Goal: Transaction & Acquisition: Purchase product/service

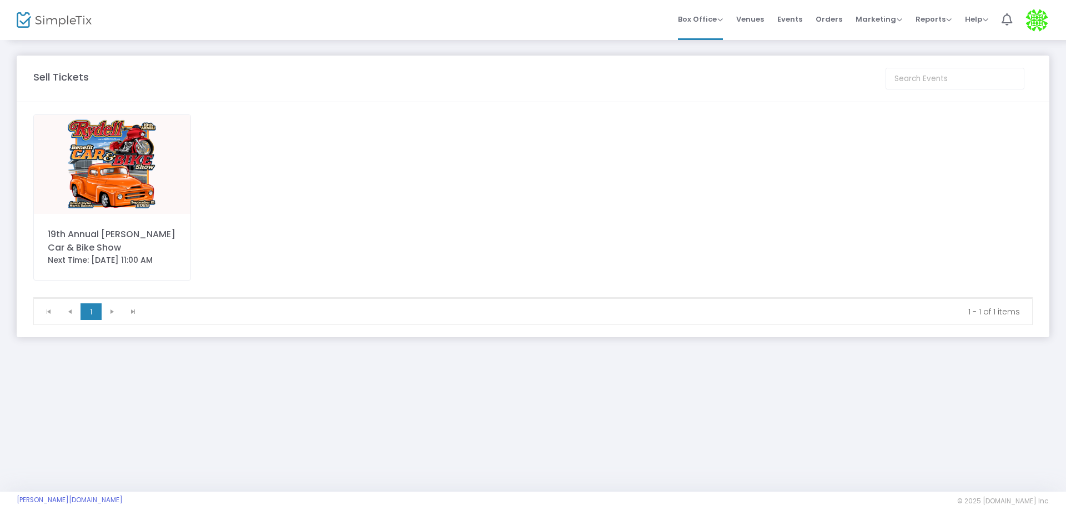
click at [138, 177] on img at bounding box center [112, 164] width 157 height 99
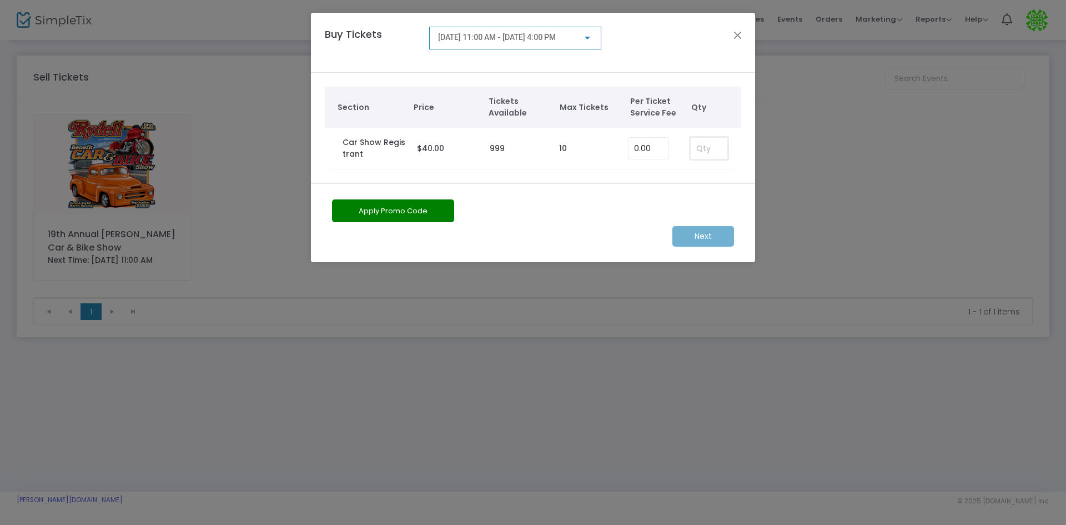
click at [717, 155] on input at bounding box center [709, 148] width 37 height 21
type input "1"
click at [701, 237] on m-button "Next" at bounding box center [704, 236] width 62 height 21
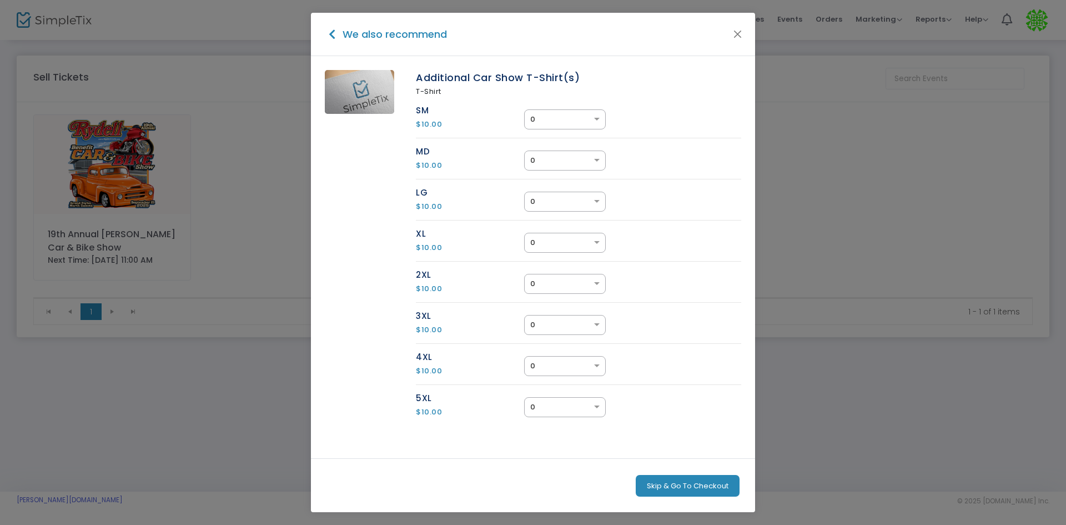
click at [561, 205] on input "text" at bounding box center [553, 201] width 47 height 11
click at [554, 242] on div "1" at bounding box center [565, 243] width 81 height 20
click at [706, 485] on button "Next" at bounding box center [704, 486] width 71 height 22
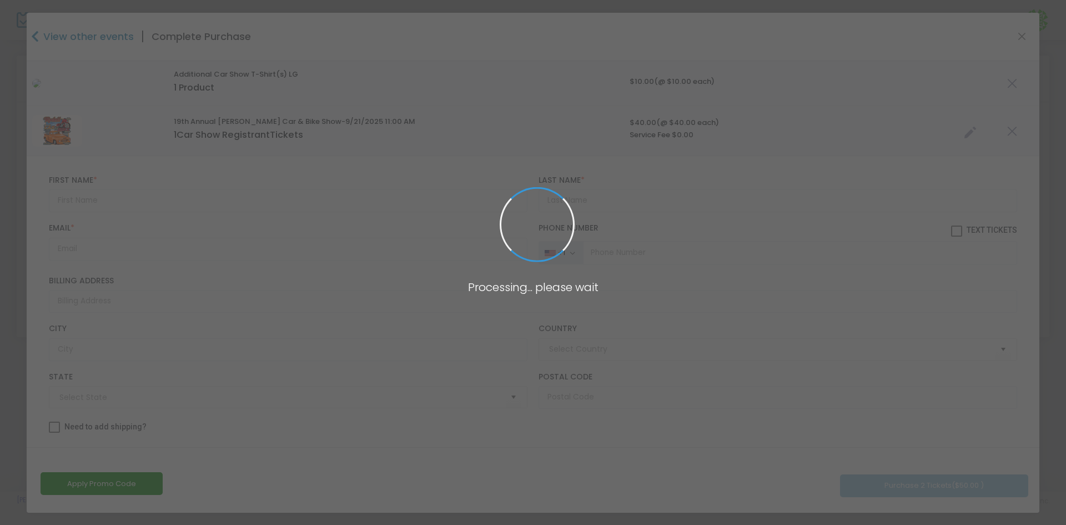
type input "[GEOGRAPHIC_DATA]"
type input "[US_STATE]"
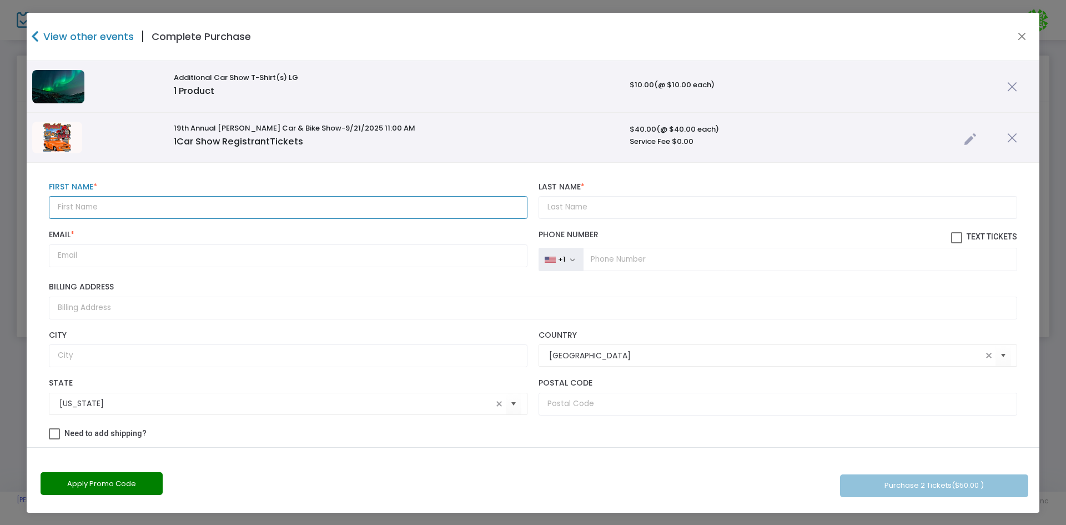
click at [197, 210] on input "text" at bounding box center [288, 207] width 479 height 23
type input "[PERSON_NAME]"
type input "Moe"
type input "[EMAIL_ADDRESS][DOMAIN_NAME]"
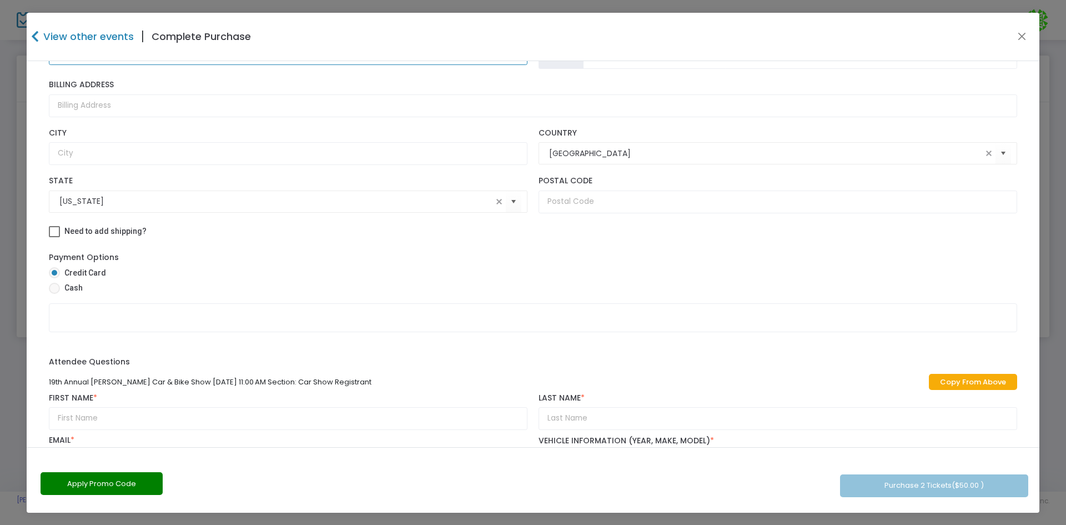
scroll to position [222, 0]
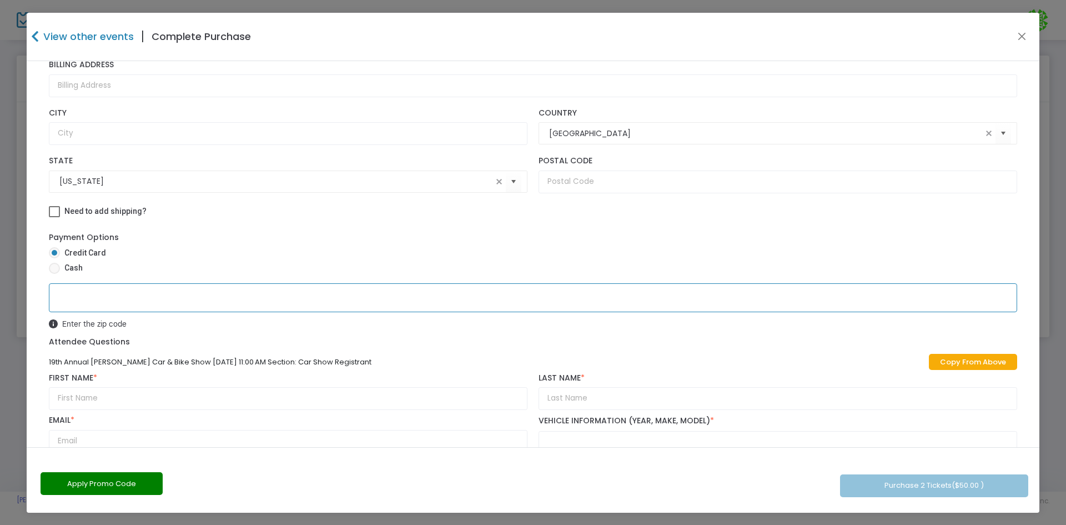
click at [931, 356] on link "Copy From Above" at bounding box center [973, 362] width 88 height 16
type input "[PERSON_NAME]"
type input "Moe"
type input "[EMAIL_ADDRESS][DOMAIN_NAME]"
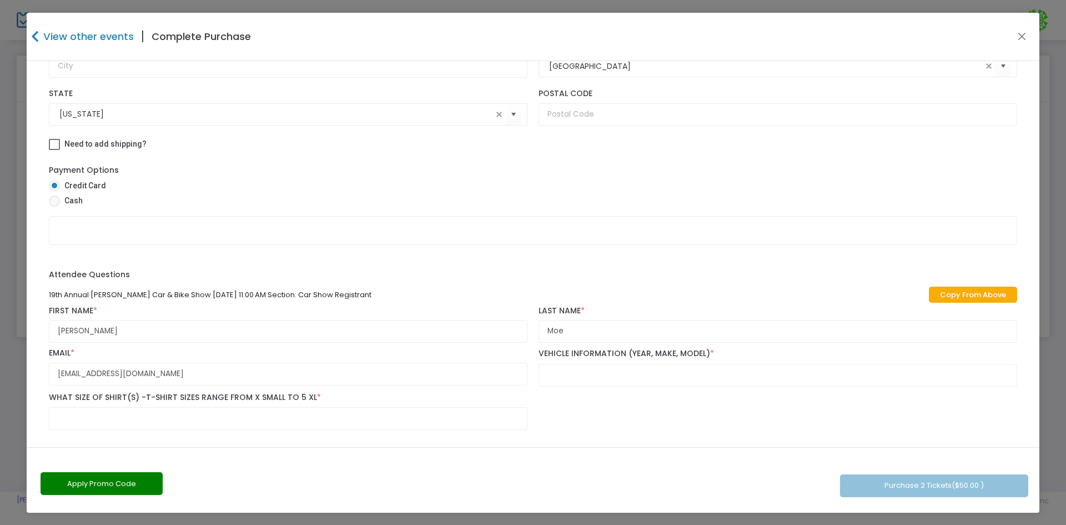
scroll to position [292, 0]
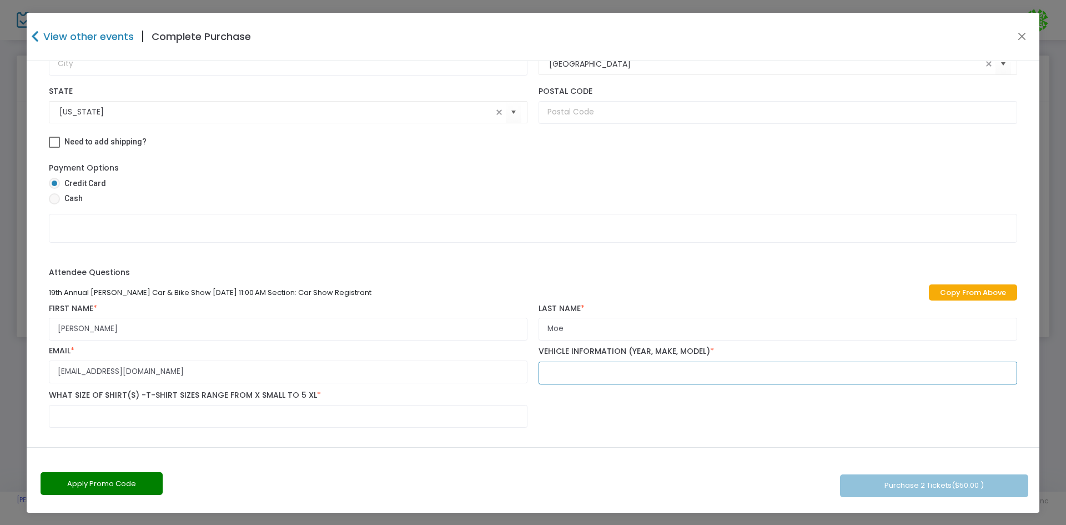
click at [561, 369] on input "text" at bounding box center [778, 373] width 479 height 23
type input "1985 Buick Regal"
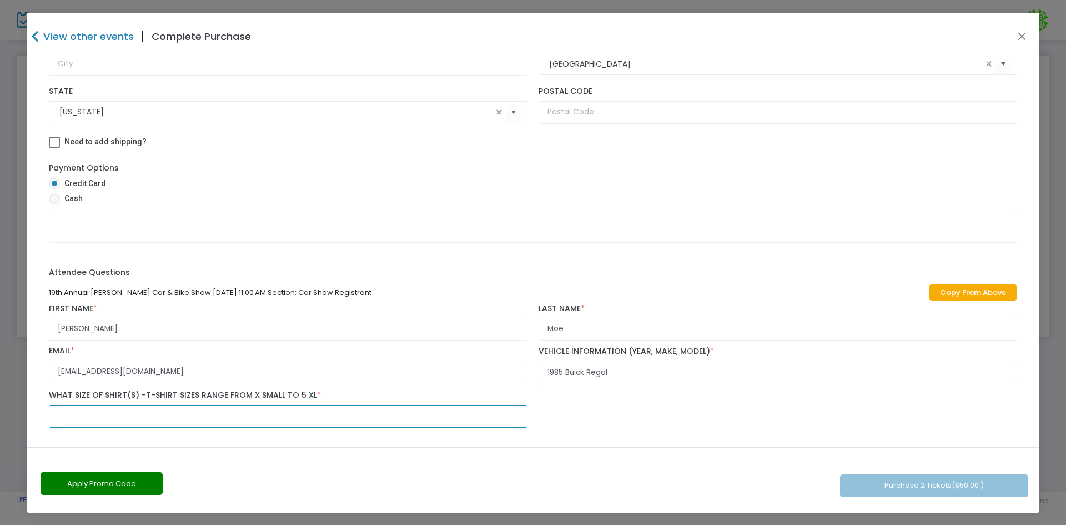
click at [334, 414] on input "text" at bounding box center [288, 416] width 479 height 23
type input "2XL"
click at [949, 490] on button "Purchase 2 Tickets ($50.00 )" at bounding box center [934, 485] width 188 height 23
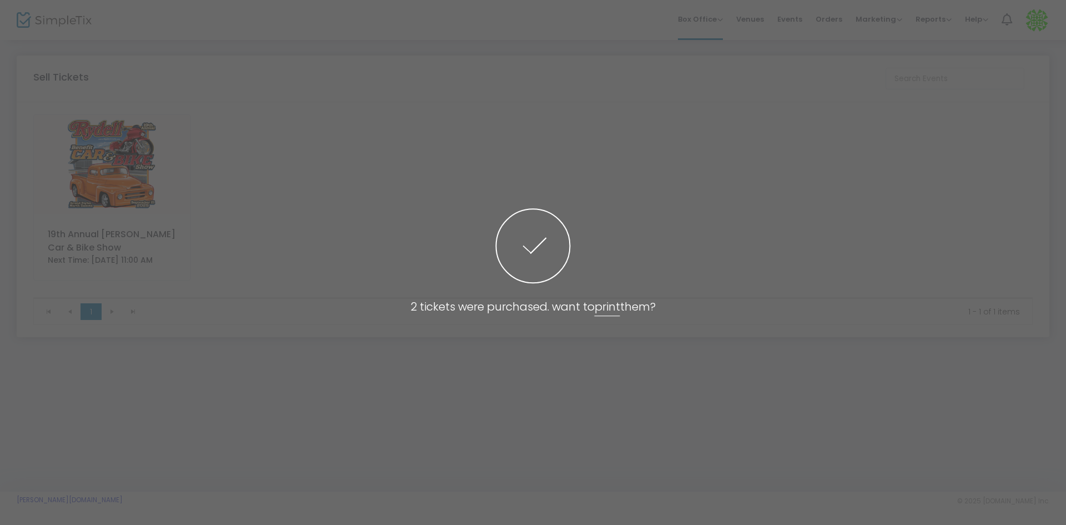
scroll to position [295, 0]
click at [732, 260] on span at bounding box center [533, 262] width 1066 height 525
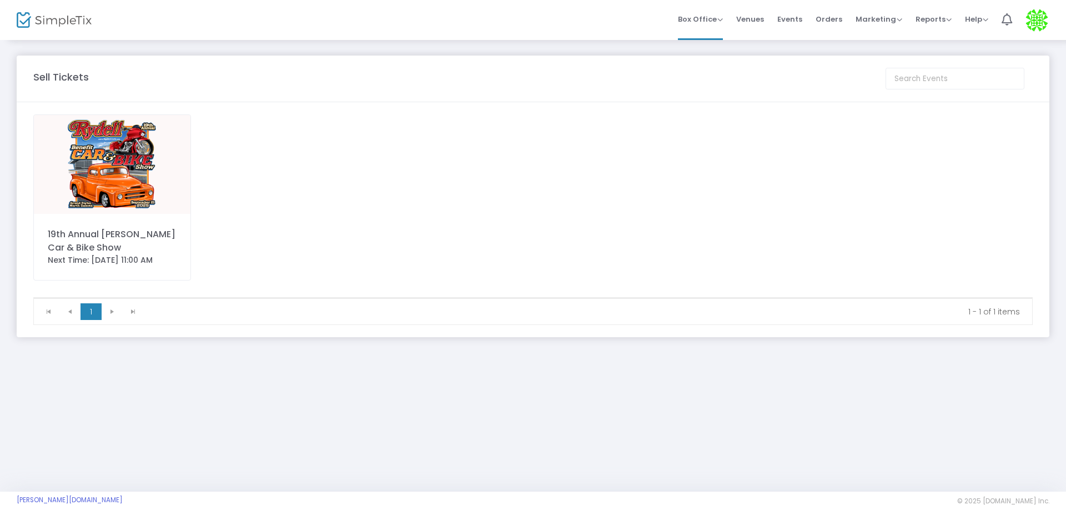
click at [674, 223] on div "19th Annual [PERSON_NAME] Car & Bike Show Next Time: [DATE] 11:00 AM" at bounding box center [533, 205] width 1011 height 183
click at [795, 12] on span "Events" at bounding box center [789, 19] width 25 height 28
